Goal: Navigation & Orientation: Find specific page/section

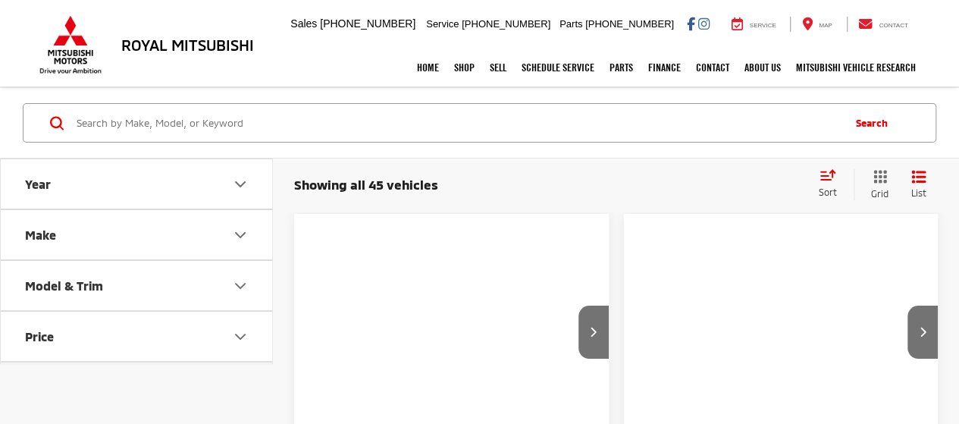
click at [239, 230] on icon "Make" at bounding box center [240, 235] width 18 height 18
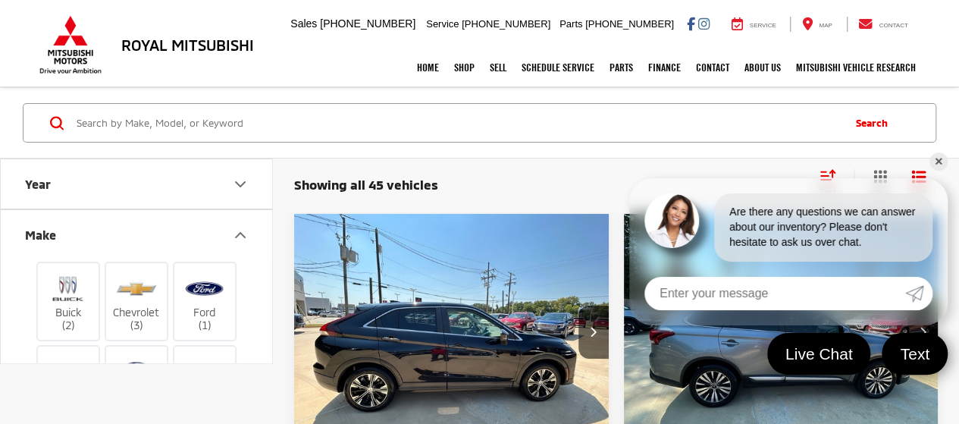
click at [317, 66] on div "Home Shop All Vehicles New Vehicles Pre-Owned Vehicles New Specials Demo Specia…" at bounding box center [479, 68] width 887 height 38
click at [941, 161] on link "✕" at bounding box center [939, 161] width 18 height 18
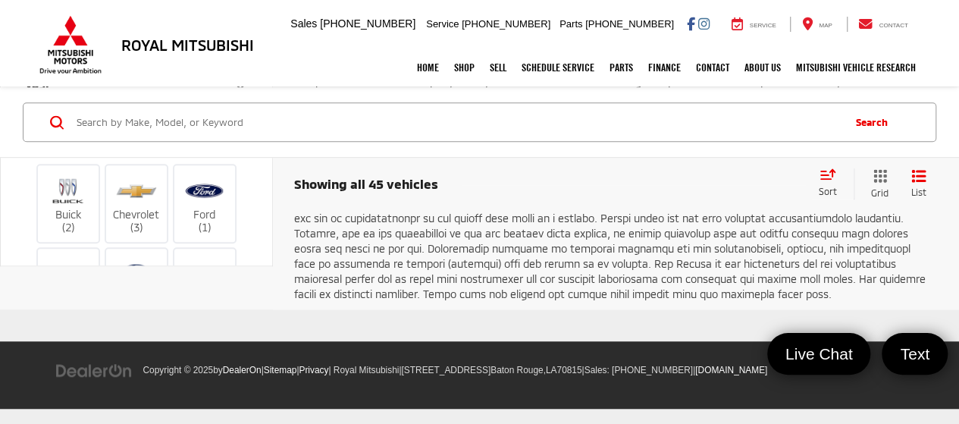
scroll to position [9252, 0]
click at [721, 43] on link "2" at bounding box center [733, 29] width 24 height 27
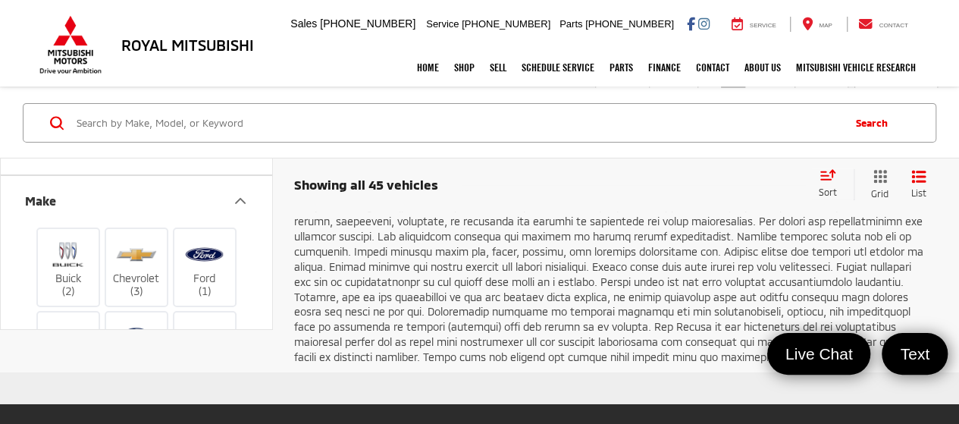
scroll to position [8489, 0]
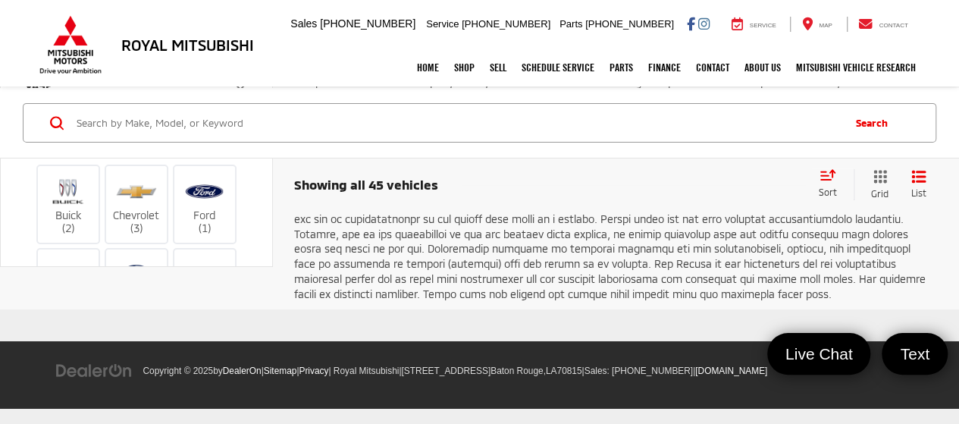
click at [754, 44] on link "Next" at bounding box center [770, 30] width 51 height 27
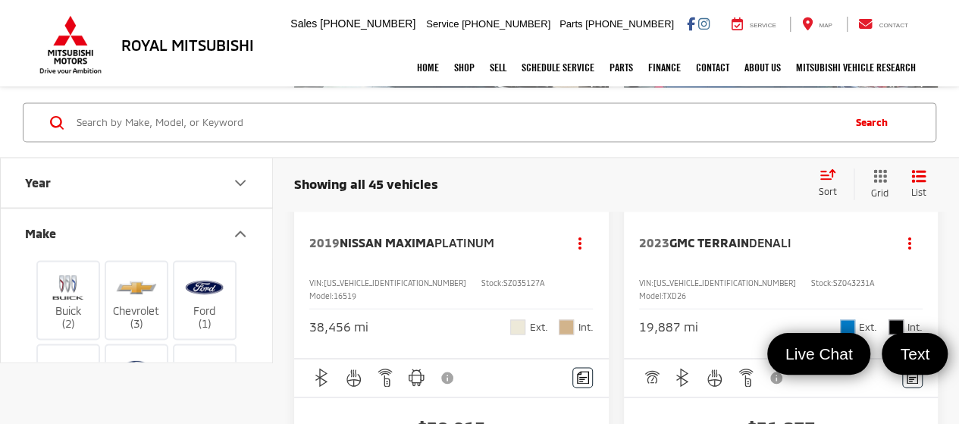
scroll to position [830, 0]
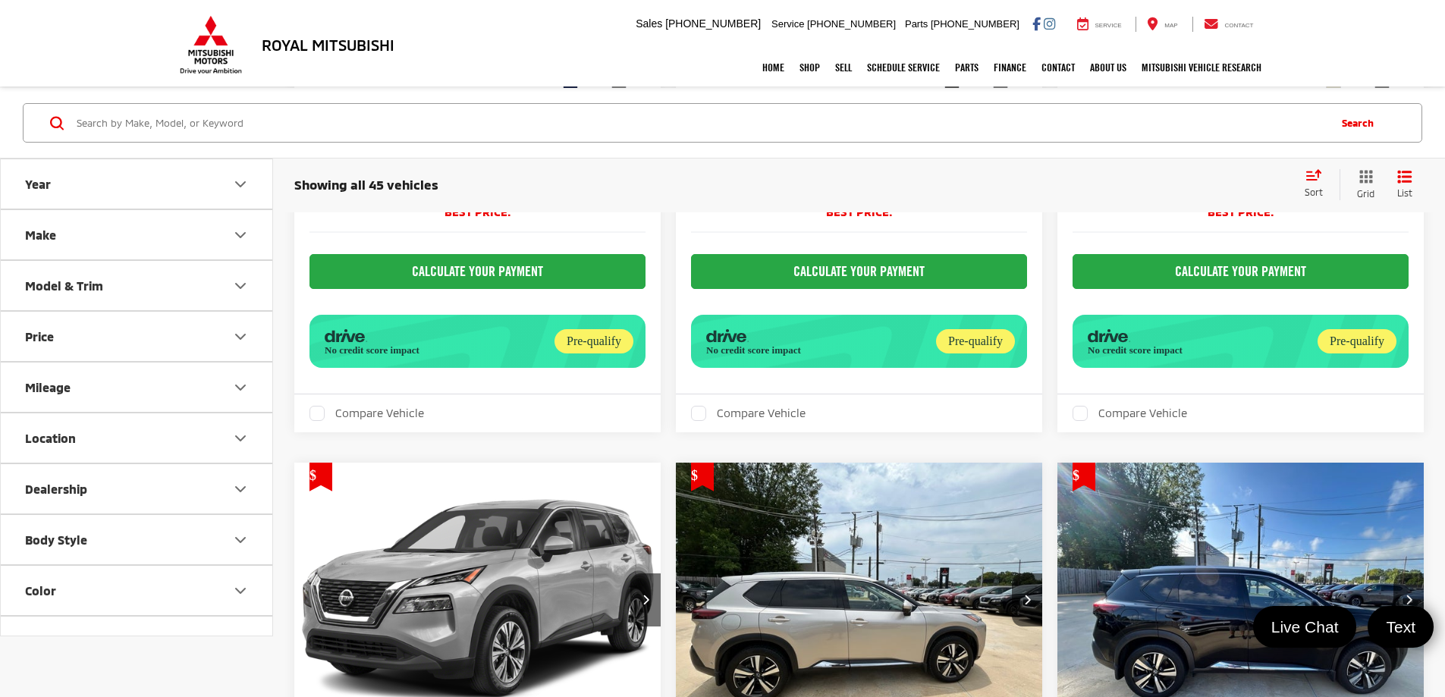
scroll to position [4323, 0]
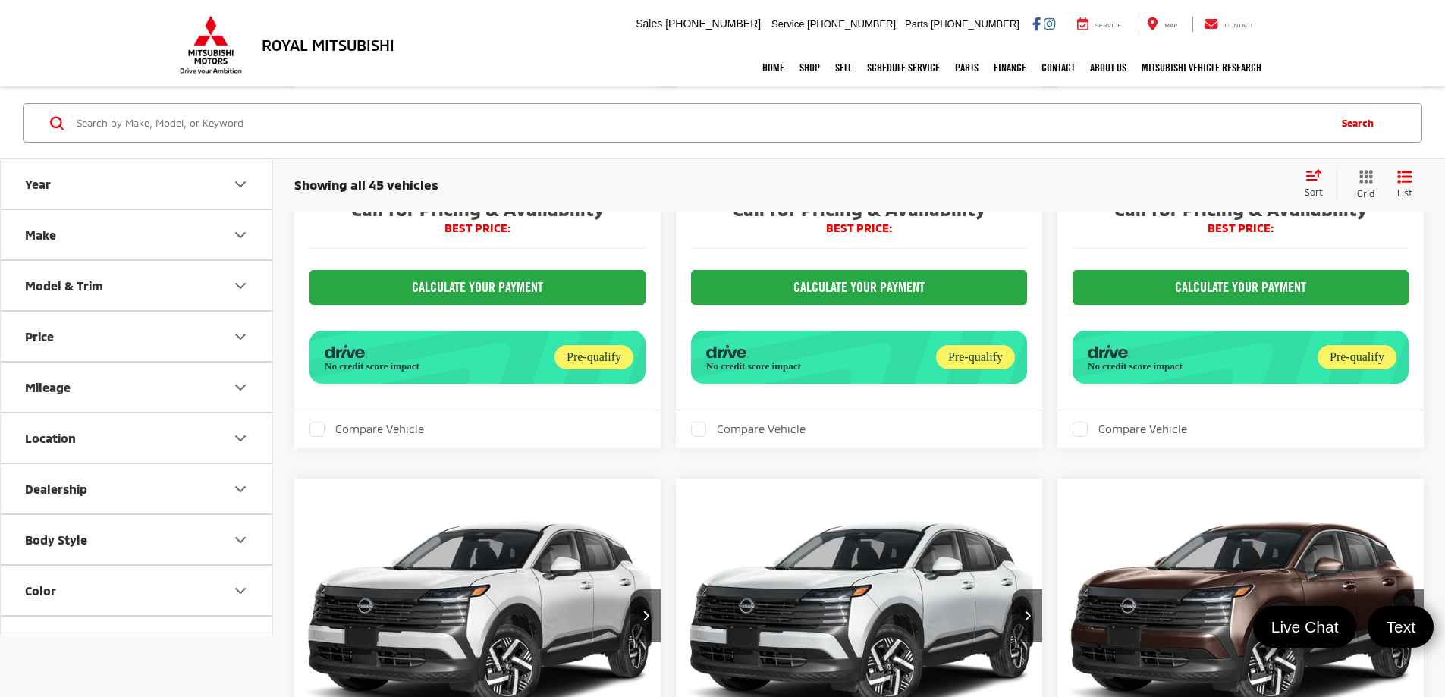
scroll to position [4323, 0]
